Goal: Information Seeking & Learning: Learn about a topic

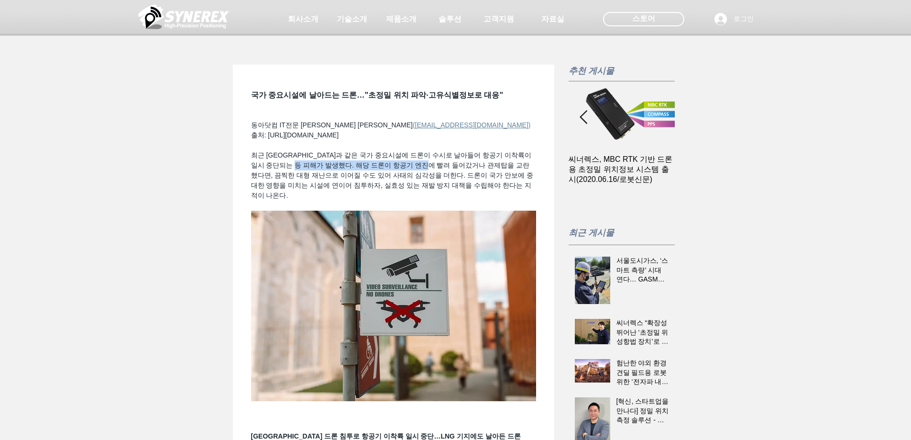
drag, startPoint x: 333, startPoint y: 187, endPoint x: 470, endPoint y: 188, distance: 136.8
click at [470, 188] on span "최근 [GEOGRAPHIC_DATA]과 같은 국가 중요시설에 드론이 수시로 날아들어 항공기 이착륙이 일시 중단되는 등 피해가 발생했다. 해당 …" at bounding box center [392, 175] width 283 height 48
click at [462, 199] on span "최근 [GEOGRAPHIC_DATA]과 같은 국가 중요시설에 드론이 수시로 날아들어 항공기 이착륙이 일시 중단되는 등 피해가 발생했다. 해당 …" at bounding box center [392, 175] width 283 height 48
click at [461, 199] on span "최근 [GEOGRAPHIC_DATA]과 같은 국가 중요시설에 드론이 수시로 날아들어 항공기 이착륙이 일시 중단되는 등 피해가 발생했다. 해당 …" at bounding box center [392, 175] width 283 height 48
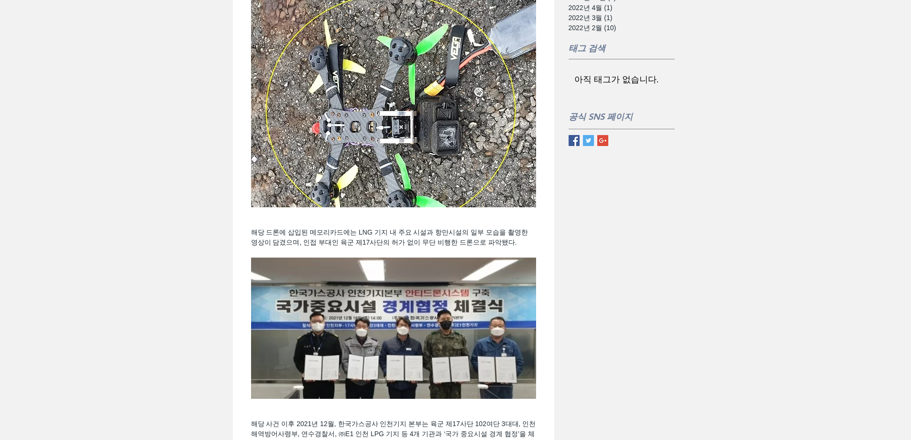
scroll to position [861, 0]
drag, startPoint x: 341, startPoint y: 255, endPoint x: 428, endPoint y: 253, distance: 86.6
click at [428, 245] on span "해당 드론에 삽입된 메모리카드에는 LNG 기지 내 주요 시설과 항만시설의 일부 모습을 촬영한 영상이 담겼으며, 인접 부대인 육군 제17사단의 …" at bounding box center [390, 237] width 279 height 18
click at [474, 245] on span "해당 드론에 삽입된 메모리카드에는 LNG 기지 내 주요 시설과 항만시설의 일부 모습을 촬영한 영상이 담겼으며, 인접 부대인 육군 제17사단의 …" at bounding box center [390, 237] width 279 height 18
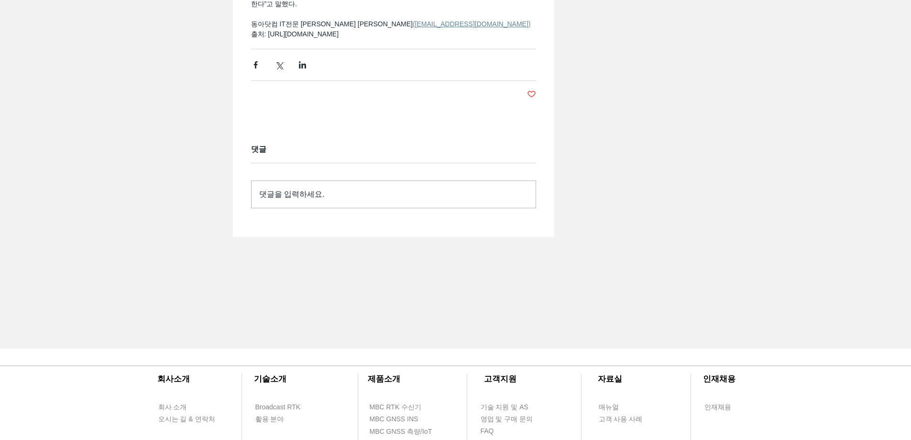
scroll to position [2009, 0]
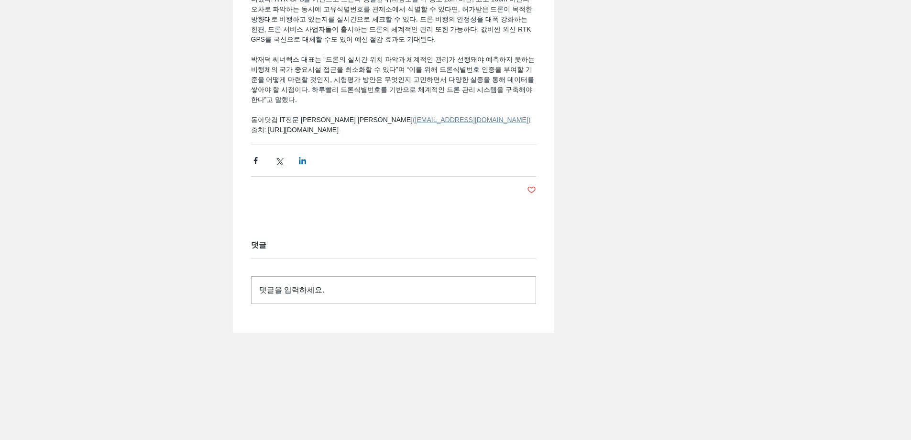
click at [299, 169] on span "링크드인으로 공유" at bounding box center [302, 160] width 17 height 17
click at [257, 169] on span "페이스북으로 공유" at bounding box center [255, 160] width 17 height 17
click at [284, 169] on span "X, 구 트위터 공유" at bounding box center [278, 160] width 17 height 17
click at [464, 125] on span "기존 일반 GPS 기반의 위치정보로는 위·경도와 고도의 오차가 커 드론의 정확한 위치 파악이 어려웠다. RTK GPS를 기반으로 드론의 정밀한…" at bounding box center [393, 44] width 285 height 161
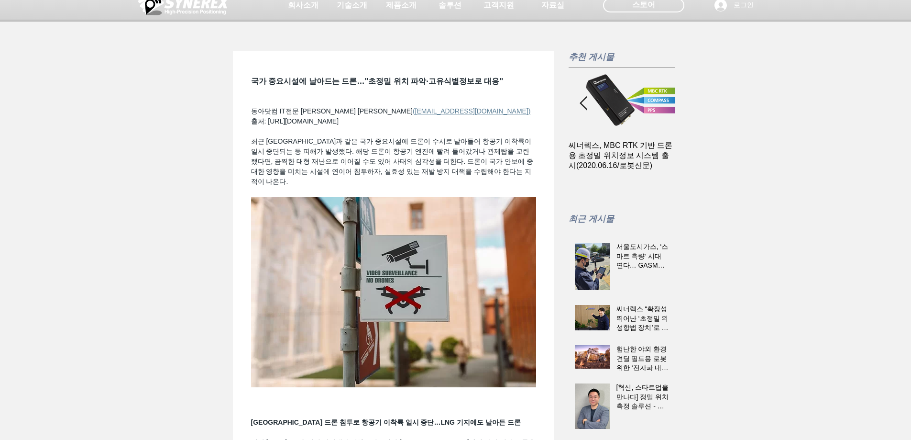
scroll to position [0, 0]
